Goal: Task Accomplishment & Management: Manage account settings

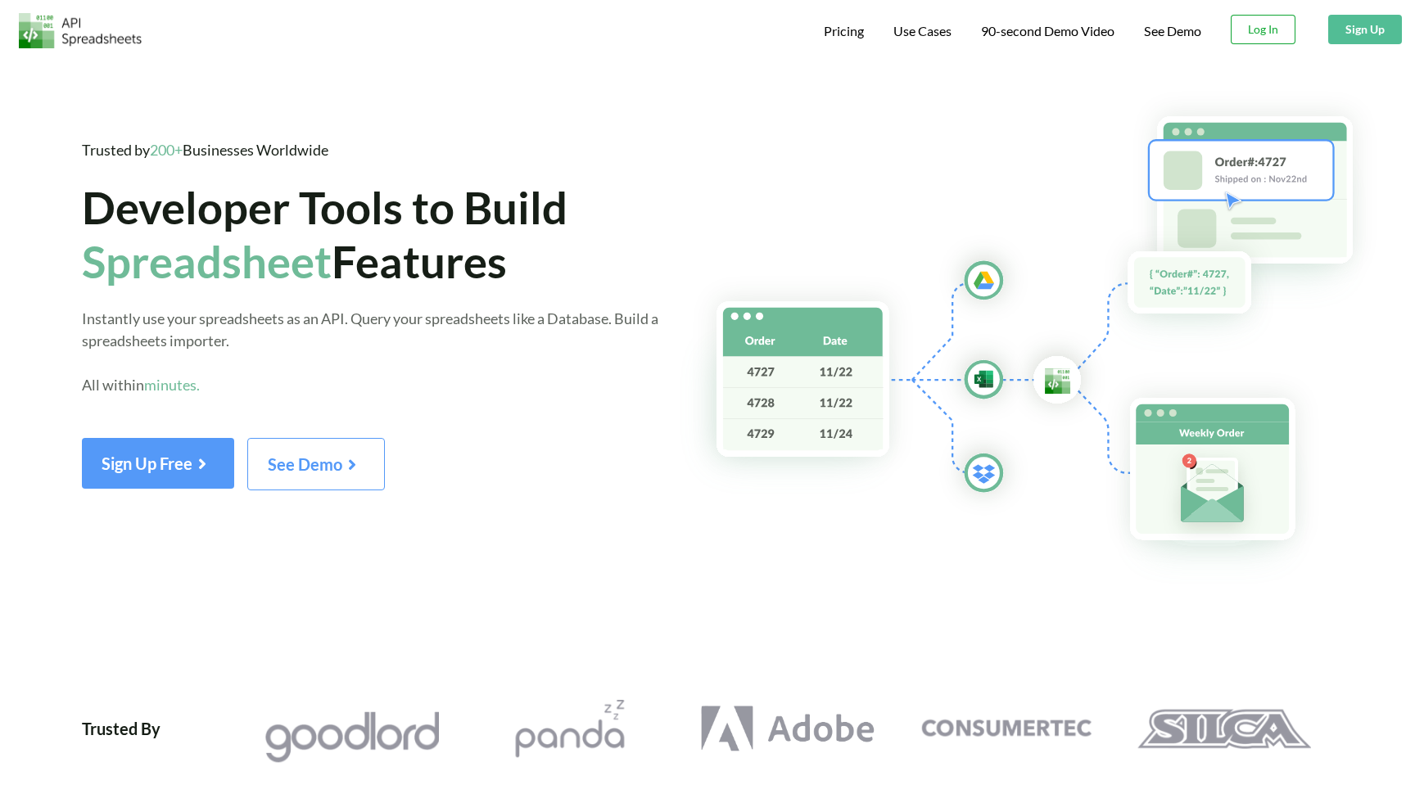
click at [1253, 36] on button "Log In" at bounding box center [1262, 29] width 65 height 29
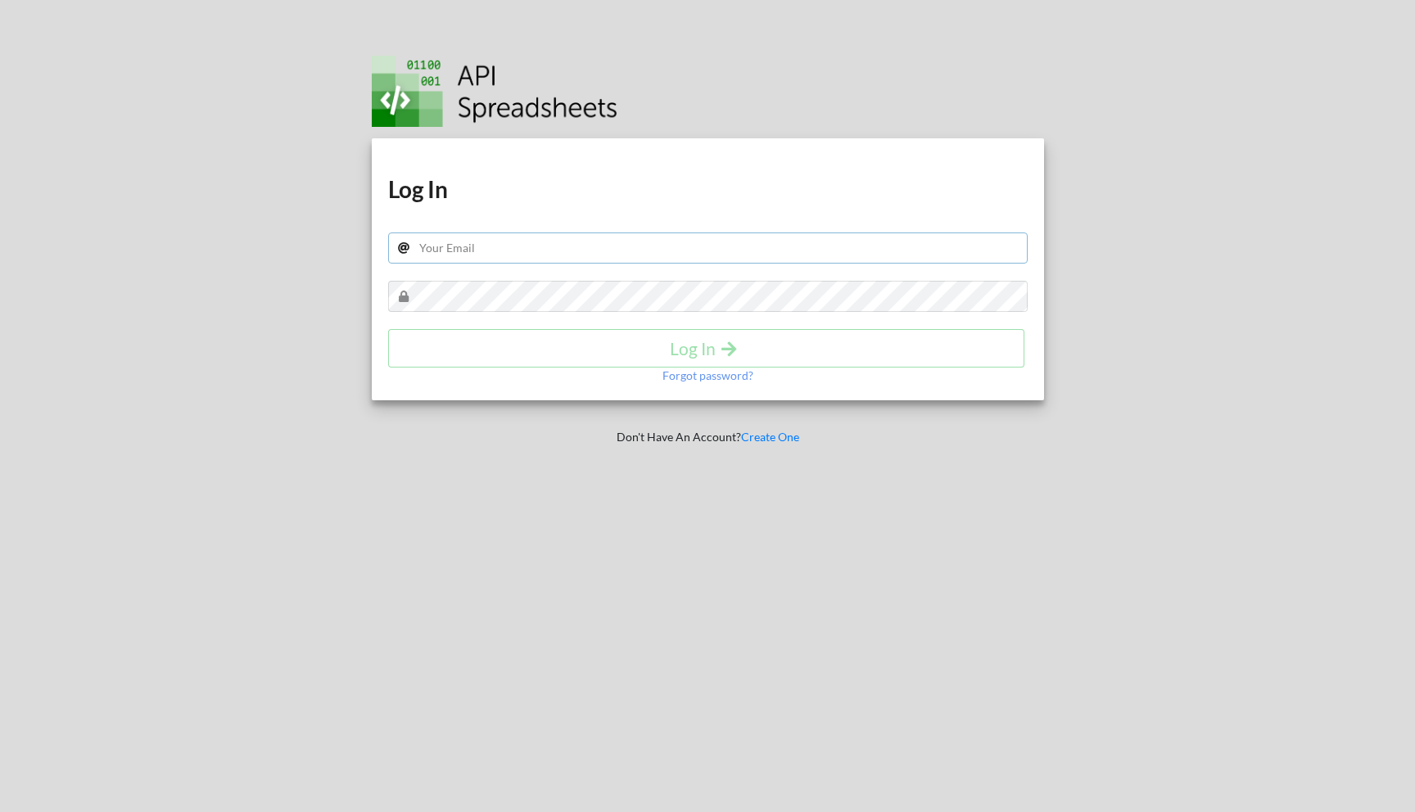
click at [450, 245] on input "text" at bounding box center [707, 248] width 639 height 31
click at [602, 175] on h1 "Log In" at bounding box center [707, 188] width 639 height 29
